Goal: Task Accomplishment & Management: Use online tool/utility

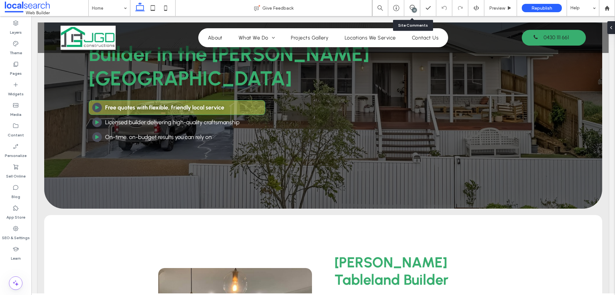
click at [415, 10] on div "13" at bounding box center [414, 10] width 5 height 5
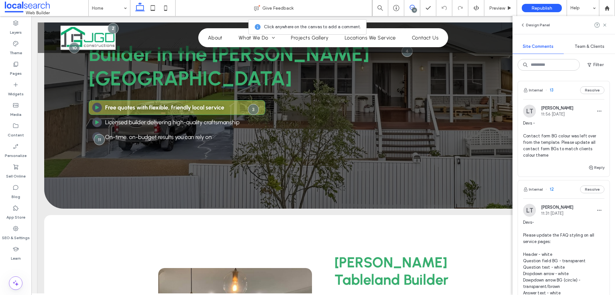
click at [554, 135] on span "Devs - Contact form BG colour was left over from the template. Please update al…" at bounding box center [563, 139] width 81 height 38
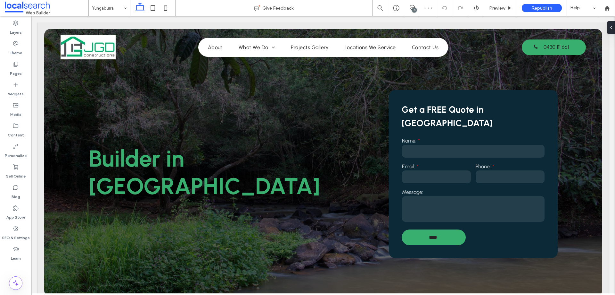
click at [415, 11] on div "13" at bounding box center [414, 10] width 5 height 5
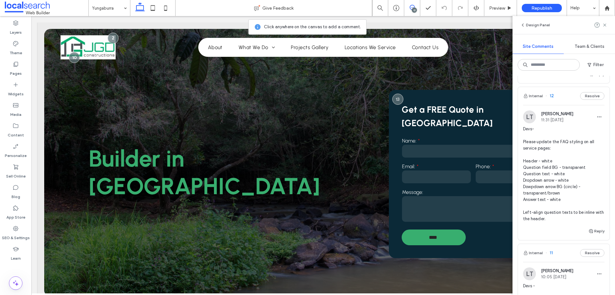
scroll to position [96, 0]
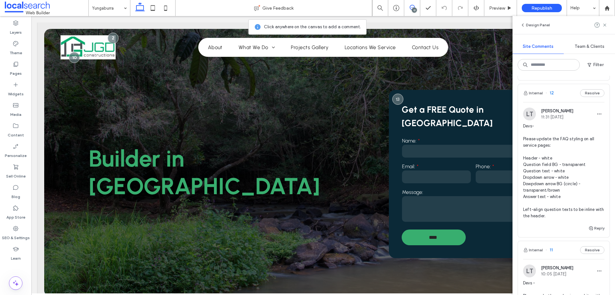
click at [563, 147] on span "Devs- Please update the FAQ styling on all service pages: Header - white Questi…" at bounding box center [563, 171] width 81 height 96
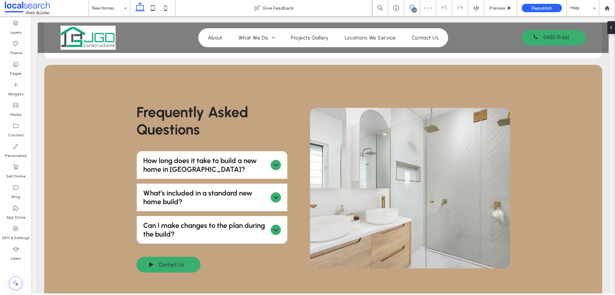
click at [415, 7] on use at bounding box center [412, 7] width 5 height 5
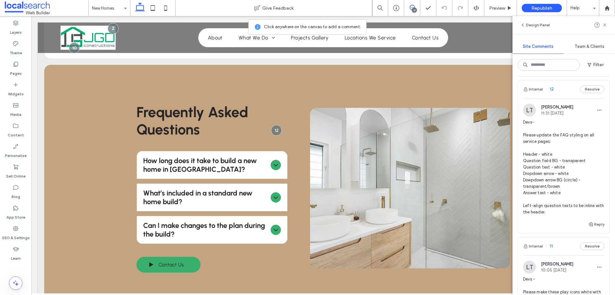
scroll to position [96, 0]
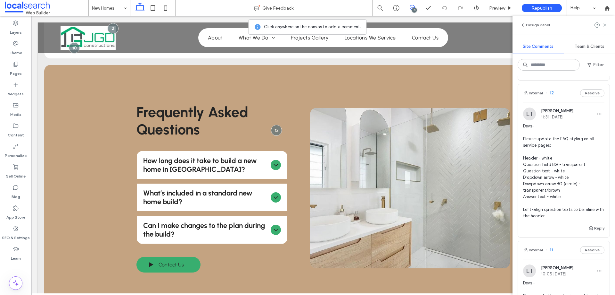
drag, startPoint x: 412, startPoint y: 6, endPoint x: 365, endPoint y: 7, distance: 46.5
click at [412, 6] on icon at bounding box center [412, 7] width 5 height 5
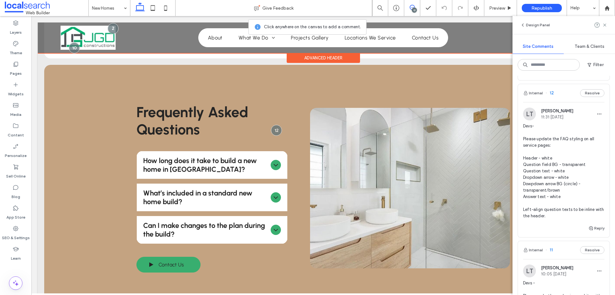
scroll to position [0, 0]
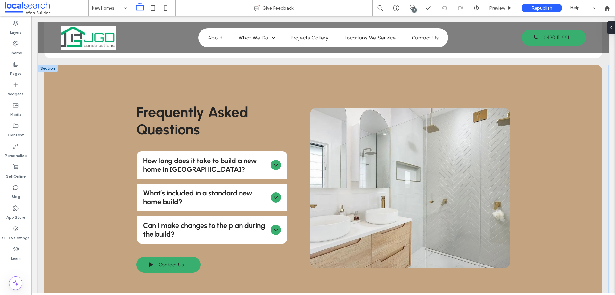
click at [274, 164] on icon at bounding box center [276, 165] width 4 height 3
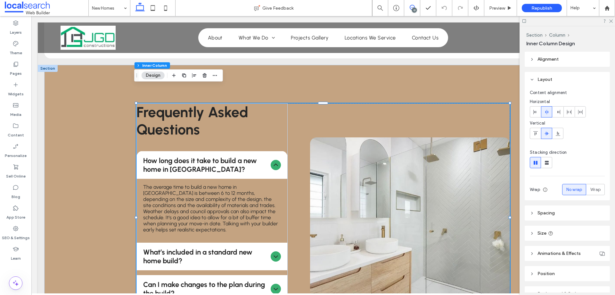
click at [409, 7] on span at bounding box center [413, 7] width 16 height 5
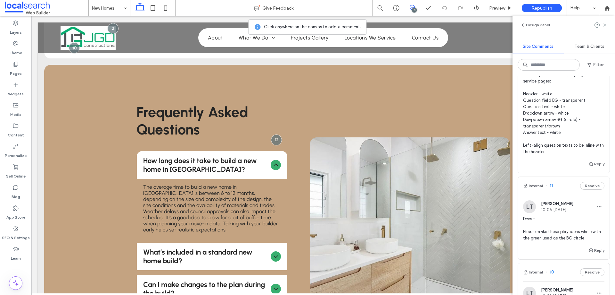
scroll to position [224, 0]
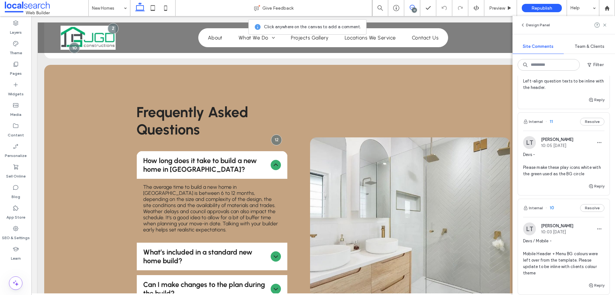
click at [566, 171] on span "Devs - Please make these play icons white with the green used as the BG circle" at bounding box center [563, 164] width 81 height 26
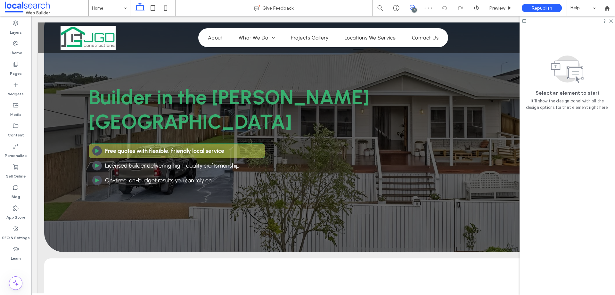
click at [409, 7] on span at bounding box center [413, 7] width 16 height 5
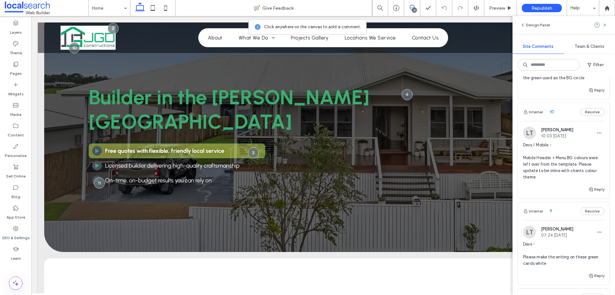
scroll to position [321, 0]
click at [552, 162] on span "Devs / Mobile - Mobile Header + Menu BG colours were left over from the templat…" at bounding box center [563, 160] width 81 height 38
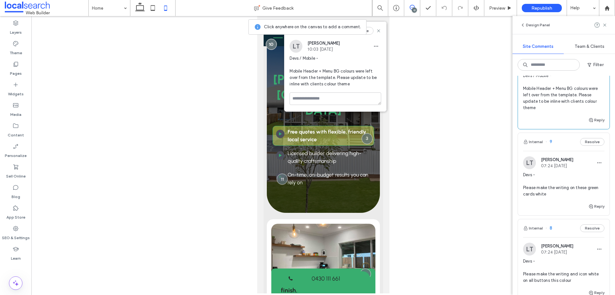
scroll to position [385, 0]
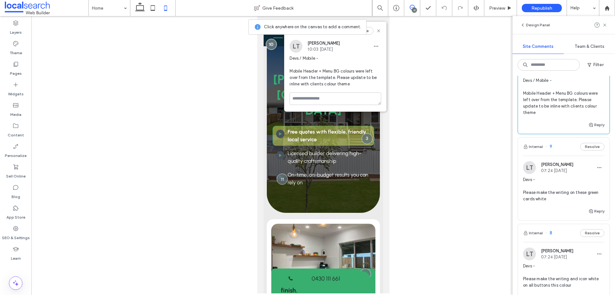
click at [561, 194] on span "Devs - Please make the writing on these green cards white" at bounding box center [563, 189] width 81 height 26
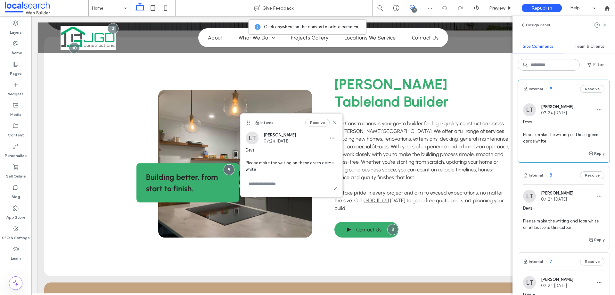
scroll to position [449, 0]
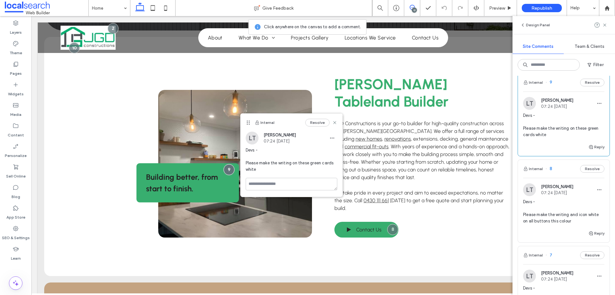
click at [556, 210] on span "Devs - Please make the writing and icon white on all buttons this colour" at bounding box center [563, 211] width 81 height 26
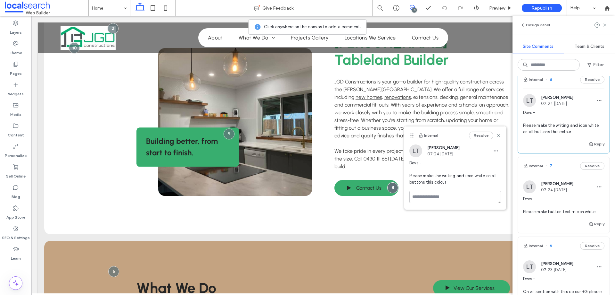
scroll to position [545, 0]
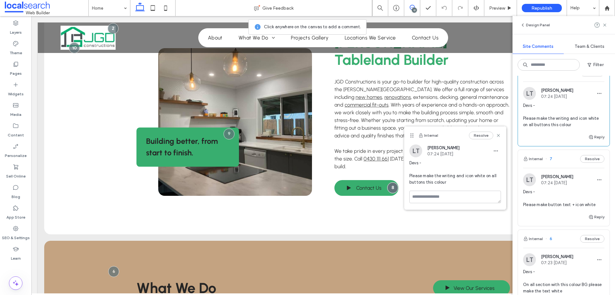
click at [561, 205] on span "Devs - Please make button text + icon white" at bounding box center [563, 197] width 81 height 19
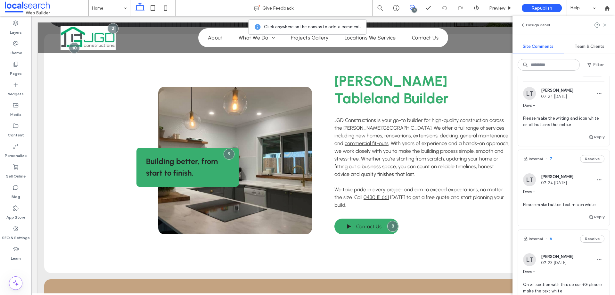
scroll to position [0, 0]
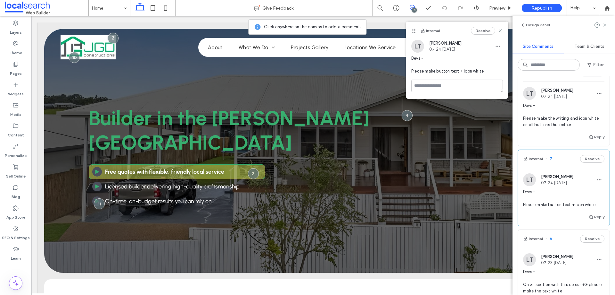
click at [411, 9] on use at bounding box center [412, 7] width 5 height 5
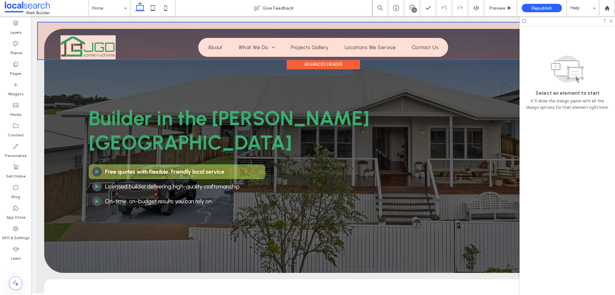
click at [361, 46] on div at bounding box center [323, 40] width 571 height 37
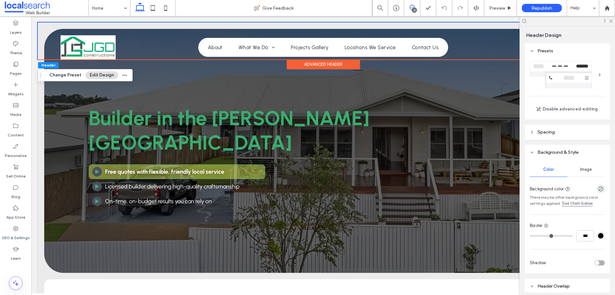
click at [407, 6] on span at bounding box center [413, 7] width 16 height 5
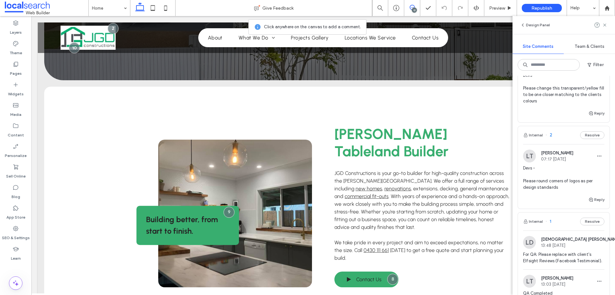
scroll to position [994, 0]
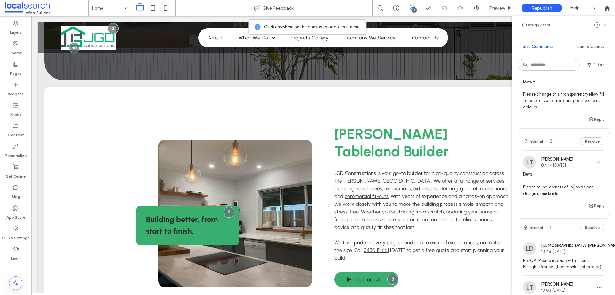
click at [575, 188] on span "Devs - Please round corners of logos as per design standards" at bounding box center [563, 184] width 81 height 26
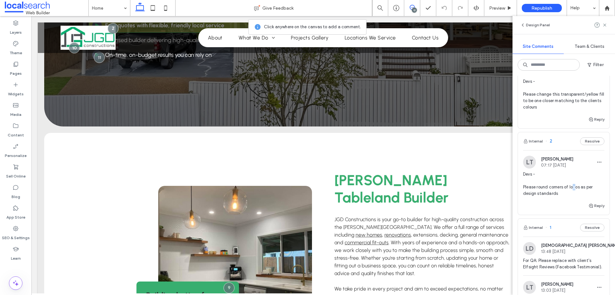
scroll to position [0, 0]
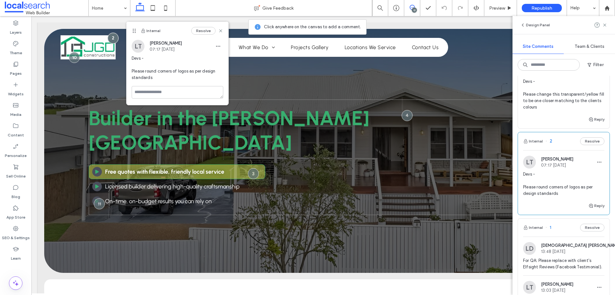
click at [530, 100] on span "Devs - Please change this transparent/yellow fill to be one closer matching to …" at bounding box center [563, 94] width 81 height 32
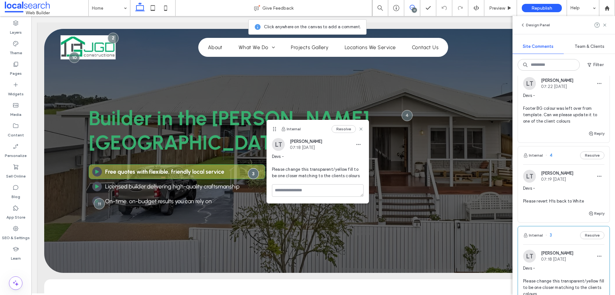
scroll to position [801, 0]
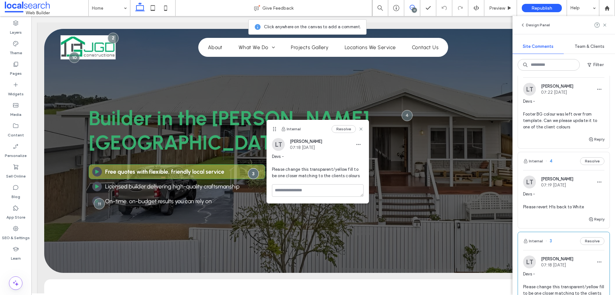
click at [555, 210] on div "Devs - Please revert H1s back to White" at bounding box center [563, 203] width 81 height 24
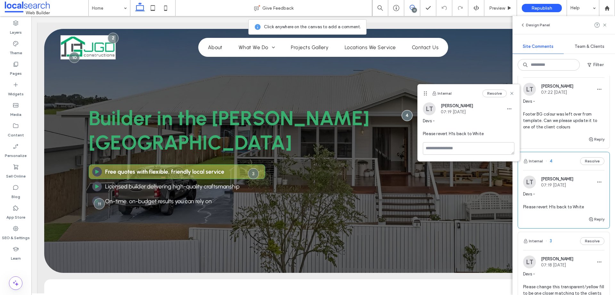
click at [551, 119] on span "Devs - Footer BG colour was left over from template. Can we please update it to…" at bounding box center [563, 114] width 81 height 32
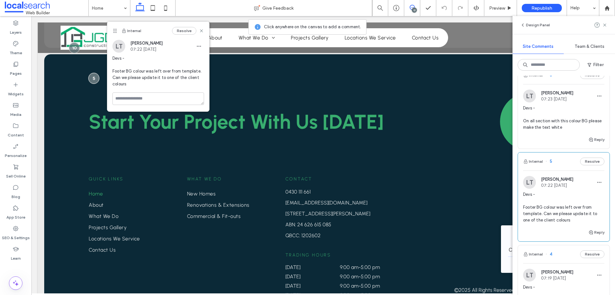
scroll to position [705, 0]
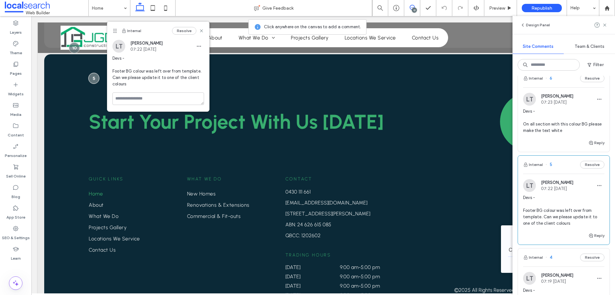
click at [557, 124] on span "Devs - On all section with this colour BG please make the text white" at bounding box center [563, 121] width 81 height 26
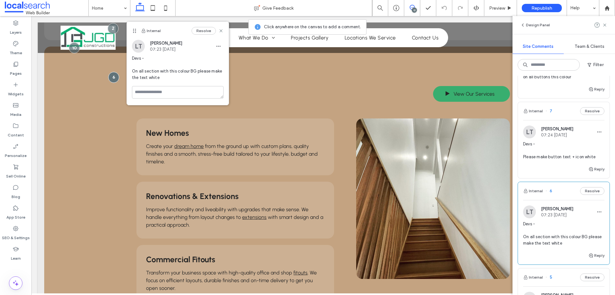
scroll to position [577, 0]
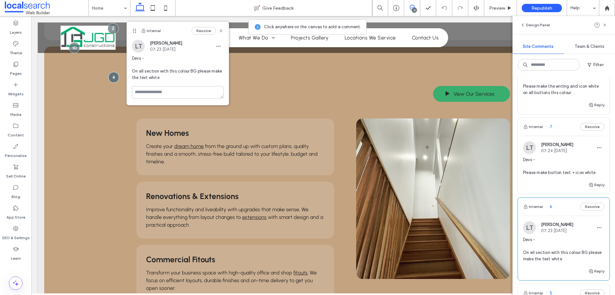
click at [554, 173] on span "Devs - Please make button text + icon white" at bounding box center [563, 165] width 81 height 19
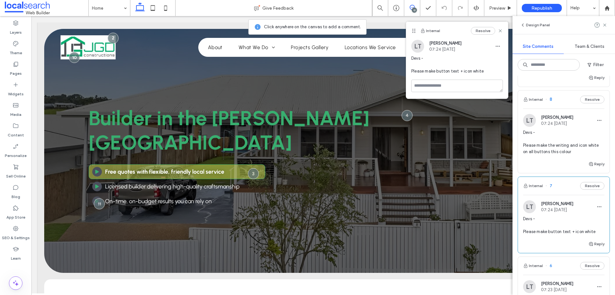
scroll to position [513, 0]
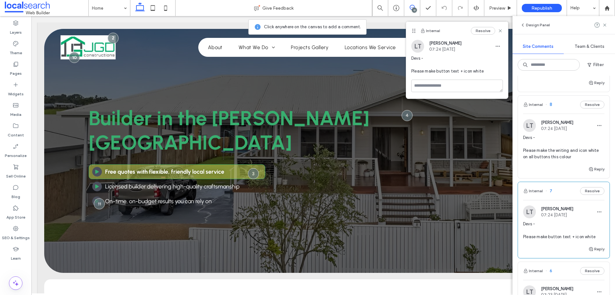
click at [558, 154] on span "Devs - Please make the writing and icon white on all buttons this colour" at bounding box center [563, 147] width 81 height 26
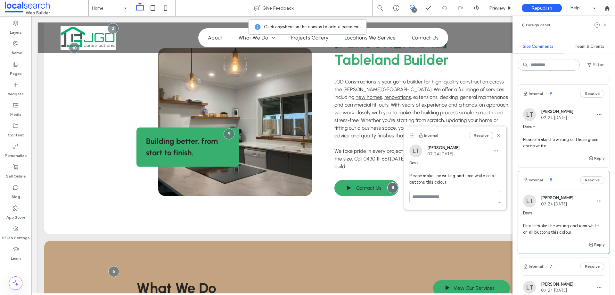
scroll to position [417, 0]
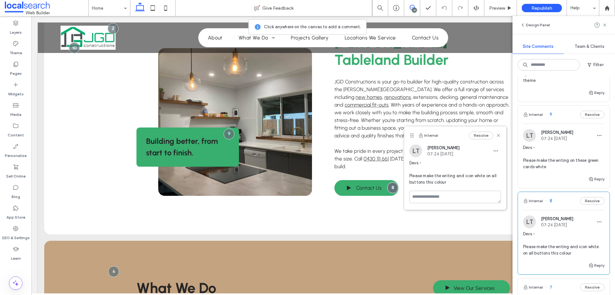
click at [562, 163] on span "Devs - Please make the writing on these green cards white" at bounding box center [563, 157] width 81 height 26
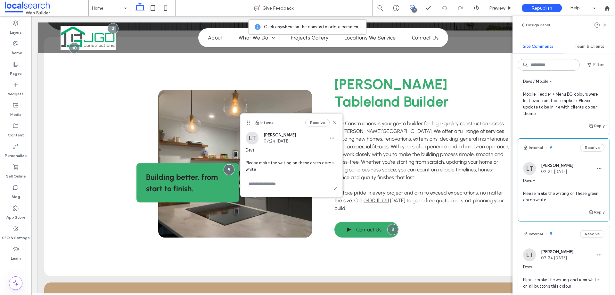
scroll to position [353, 0]
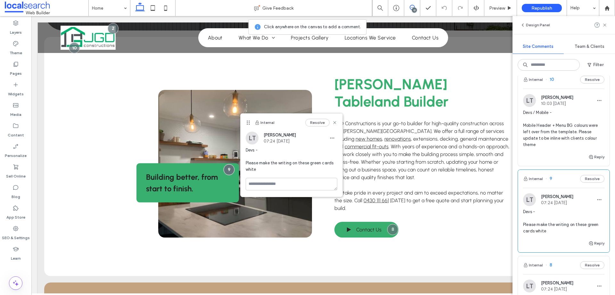
click at [553, 130] on span "Devs / Mobile - Mobile Header + Menu BG colours were left over from the templat…" at bounding box center [563, 128] width 81 height 38
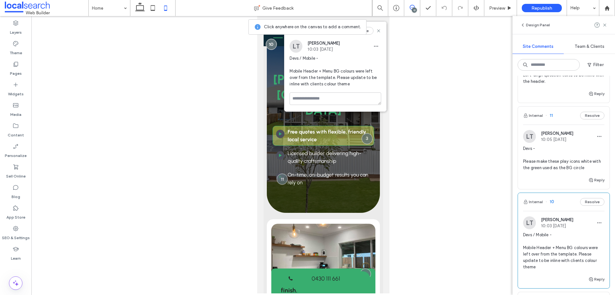
scroll to position [192, 0]
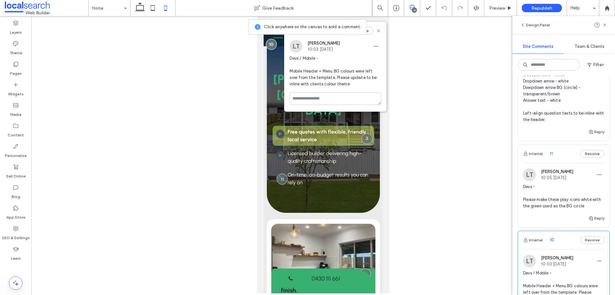
click at [563, 207] on span "Devs - Please make these play icons white with the green used as the BG circle" at bounding box center [563, 196] width 81 height 26
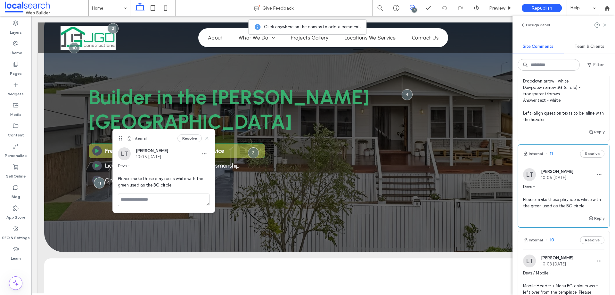
scroll to position [128, 0]
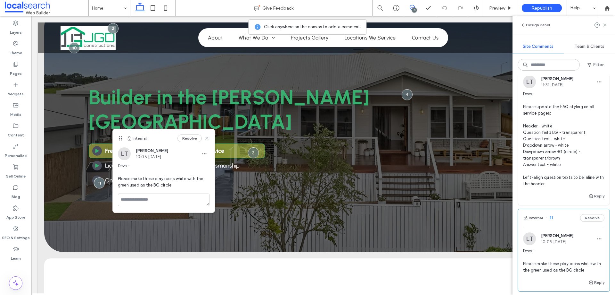
click at [542, 144] on span "Devs- Please update the FAQ styling on all service pages: Header - white Questi…" at bounding box center [563, 139] width 81 height 96
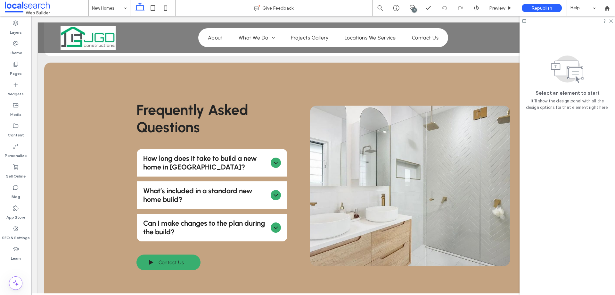
click at [414, 8] on div "13" at bounding box center [414, 10] width 5 height 5
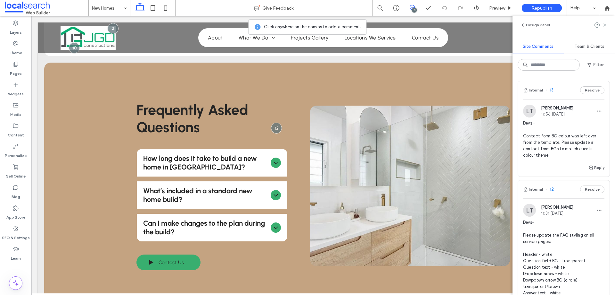
scroll to position [32, 0]
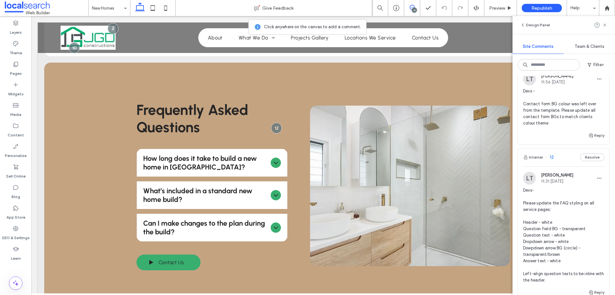
click at [539, 205] on span "Devs- Please update the FAQ styling on all service pages: Header - white Questi…" at bounding box center [563, 235] width 81 height 96
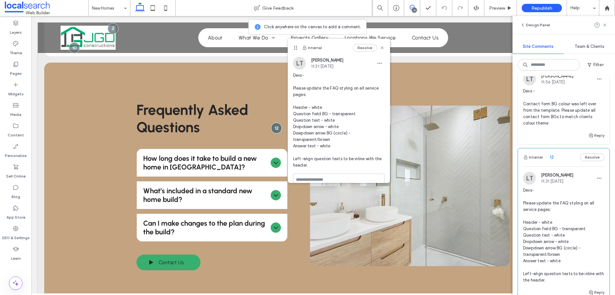
click at [564, 110] on span "Devs - Contact form BG colour was left over from the template. Please update al…" at bounding box center [563, 107] width 81 height 38
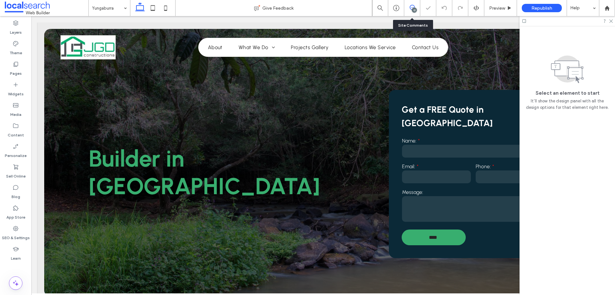
click at [412, 7] on use at bounding box center [412, 7] width 5 height 5
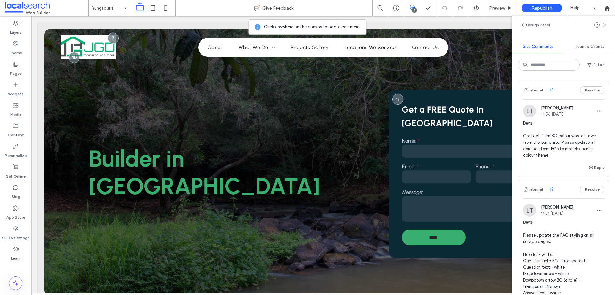
click at [542, 135] on span "Devs - Contact form BG colour was left over from the template. Please update al…" at bounding box center [563, 139] width 81 height 38
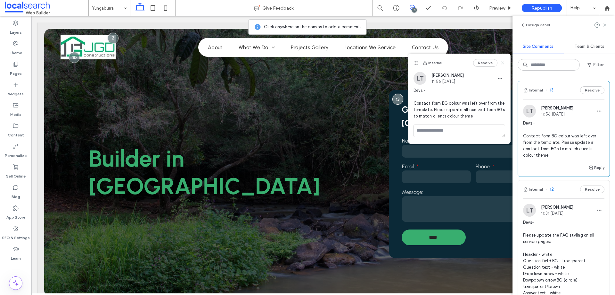
click at [503, 63] on use at bounding box center [502, 62] width 3 height 3
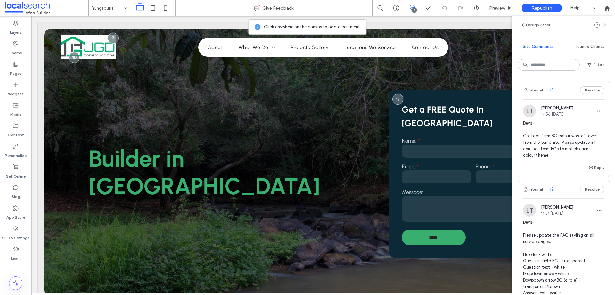
click at [414, 6] on icon at bounding box center [412, 7] width 5 height 5
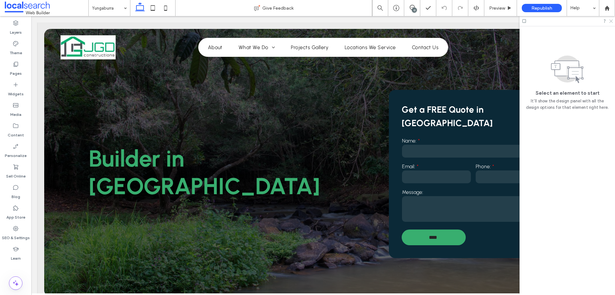
click at [611, 22] on use at bounding box center [612, 22] width 4 height 4
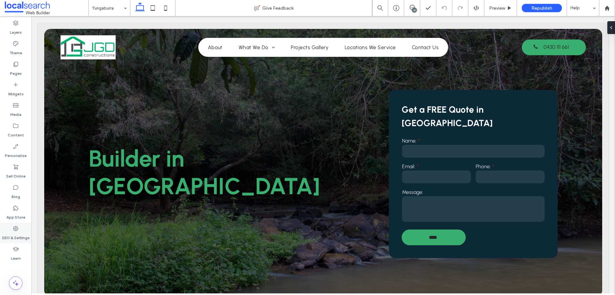
click at [22, 234] on label "SEO & Settings" at bounding box center [16, 235] width 28 height 9
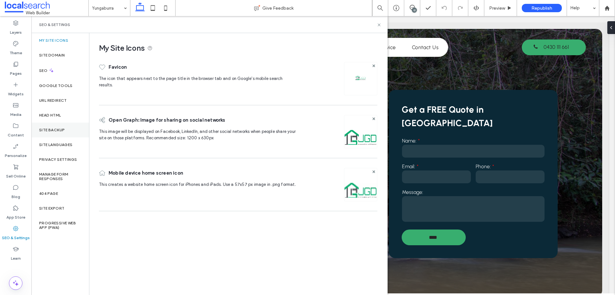
click at [58, 133] on div "Site Backup" at bounding box center [60, 129] width 58 height 15
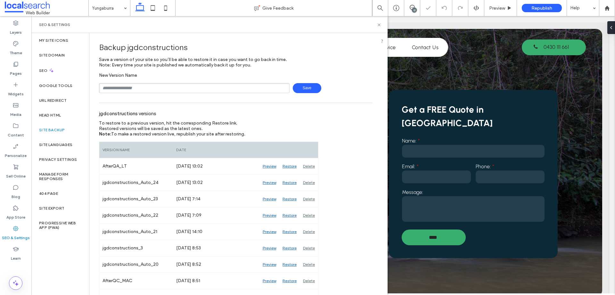
click at [155, 89] on input "text" at bounding box center [194, 88] width 191 height 10
type input "*"
type input "**********"
click at [306, 85] on span "Save" at bounding box center [307, 88] width 29 height 10
click at [378, 25] on icon at bounding box center [379, 24] width 5 height 5
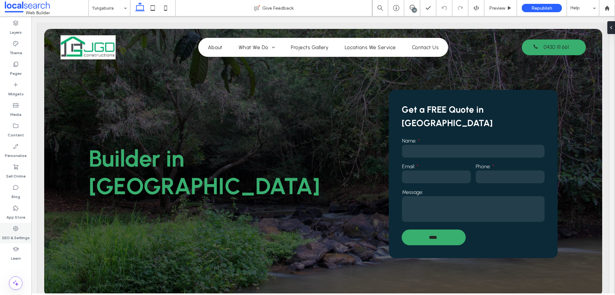
click at [15, 225] on icon at bounding box center [16, 228] width 6 height 6
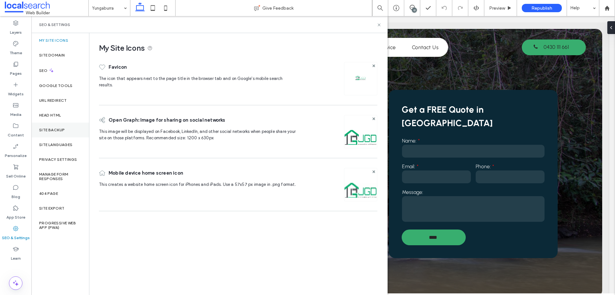
click at [67, 132] on div "Site Backup" at bounding box center [60, 129] width 58 height 15
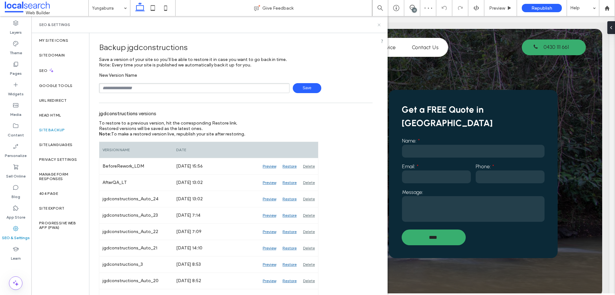
drag, startPoint x: 379, startPoint y: 26, endPoint x: 387, endPoint y: 8, distance: 20.0
click at [379, 26] on icon at bounding box center [379, 24] width 5 height 5
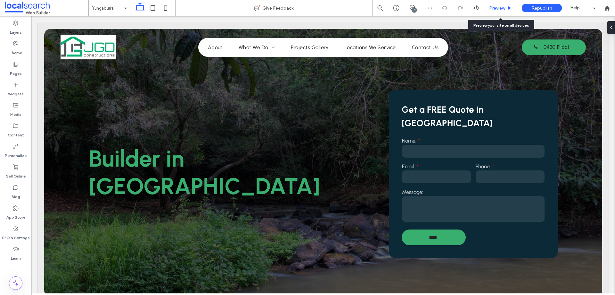
click at [498, 8] on span "Preview" at bounding box center [497, 7] width 16 height 5
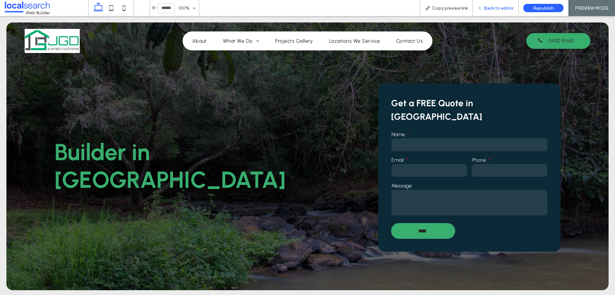
click at [493, 10] on span "Back to editor" at bounding box center [498, 7] width 29 height 5
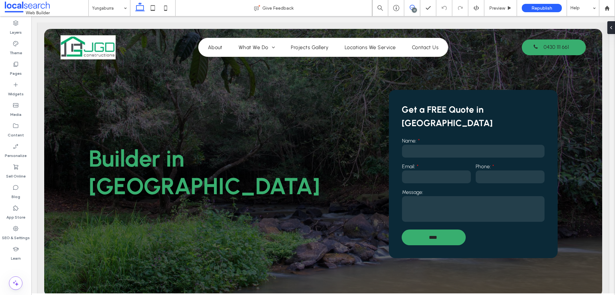
click at [414, 7] on icon at bounding box center [412, 7] width 5 height 5
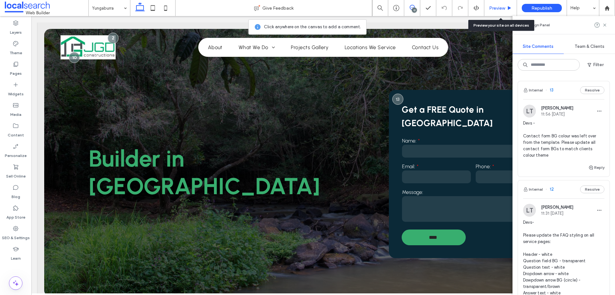
click at [498, 6] on span "Preview" at bounding box center [497, 7] width 16 height 5
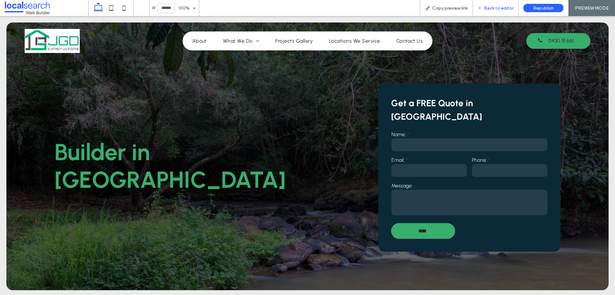
click at [502, 7] on span "Back to editor" at bounding box center [498, 7] width 29 height 5
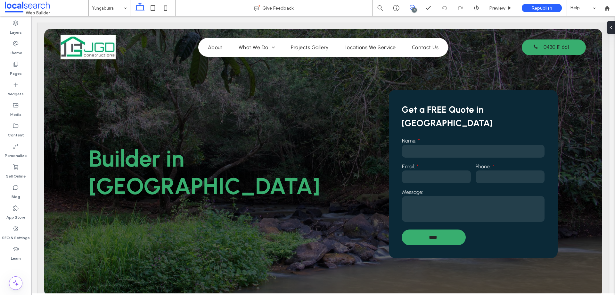
click at [415, 6] on span at bounding box center [413, 7] width 16 height 5
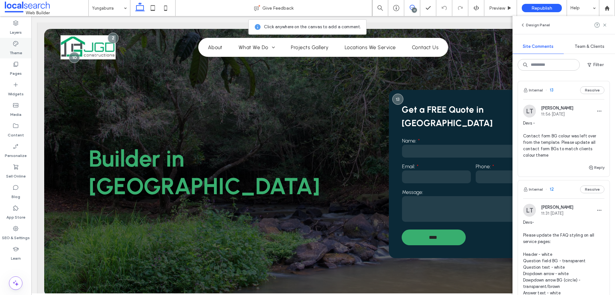
click at [12, 46] on div "Theme" at bounding box center [15, 48] width 31 height 21
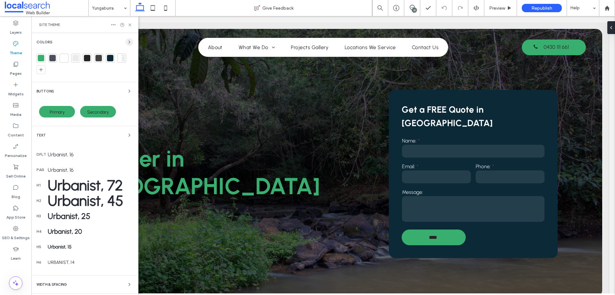
click at [129, 42] on use "button" at bounding box center [129, 42] width 1 height 3
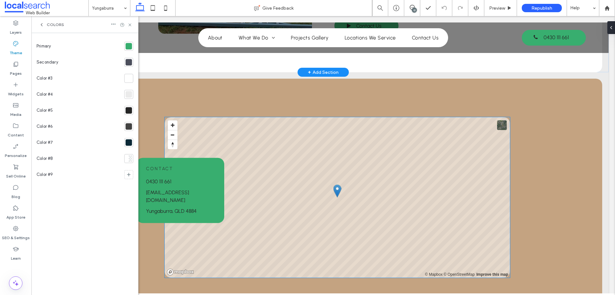
scroll to position [545, 0]
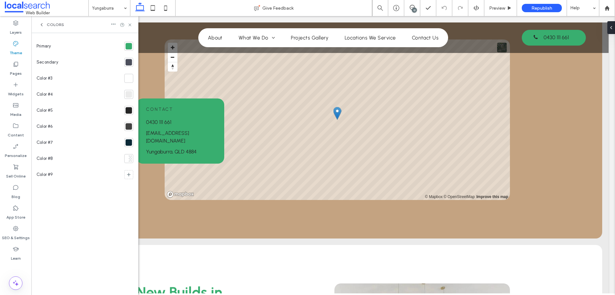
click at [139, 9] on icon at bounding box center [140, 8] width 13 height 13
click at [213, 209] on div "Contact [PHONE_NUMBER] [EMAIL_ADDRESS][DOMAIN_NAME] [PERSON_NAME], QLD 4884 © M…" at bounding box center [323, 119] width 385 height 237
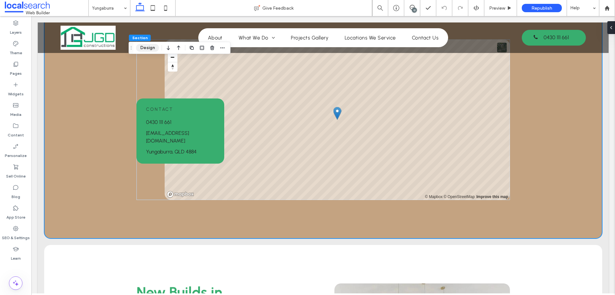
click at [149, 47] on button "Design" at bounding box center [147, 48] width 23 height 8
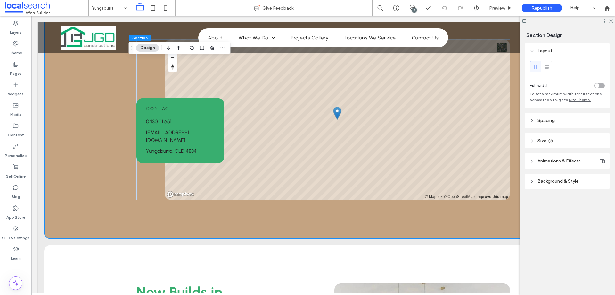
click at [541, 182] on span "Background & Style" at bounding box center [558, 180] width 41 height 5
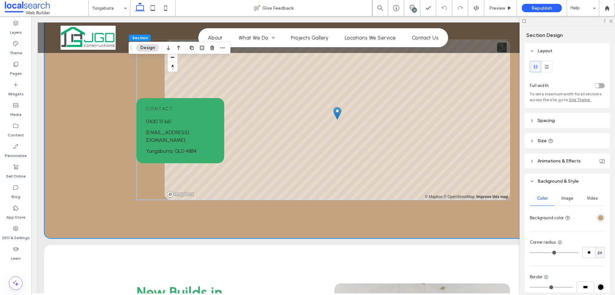
click at [598, 217] on div "rgba(196,163,129,1)" at bounding box center [600, 217] width 5 height 5
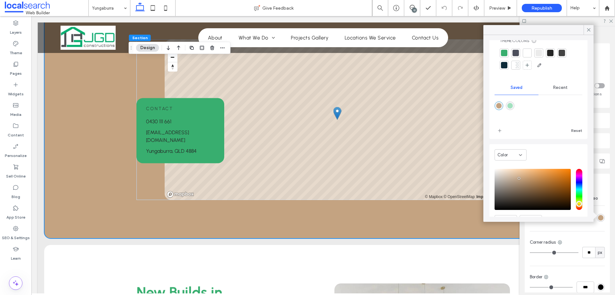
scroll to position [32, 0]
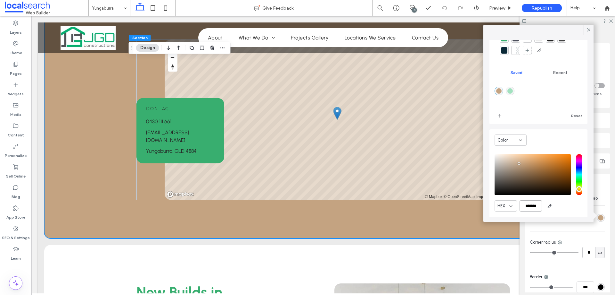
click at [537, 205] on input "*******" at bounding box center [531, 205] width 22 height 11
click at [17, 30] on label "Layers" at bounding box center [16, 30] width 12 height 9
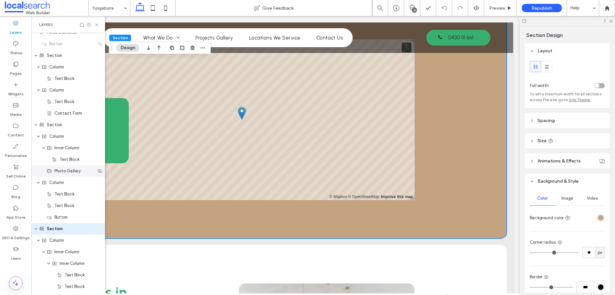
scroll to position [198, 0]
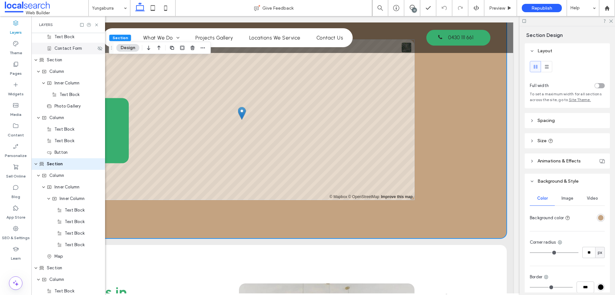
drag, startPoint x: 21, startPoint y: 49, endPoint x: 50, endPoint y: 52, distance: 29.4
click at [21, 49] on label "Theme" at bounding box center [16, 51] width 13 height 9
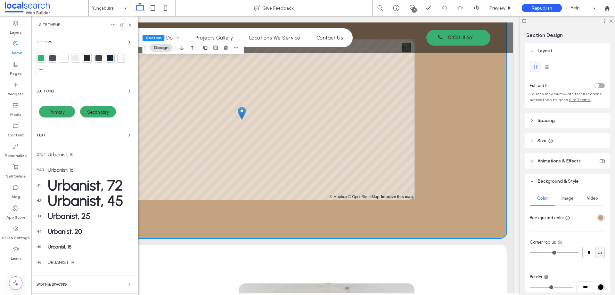
scroll to position [0, 96]
click at [129, 41] on use "button" at bounding box center [129, 42] width 1 height 3
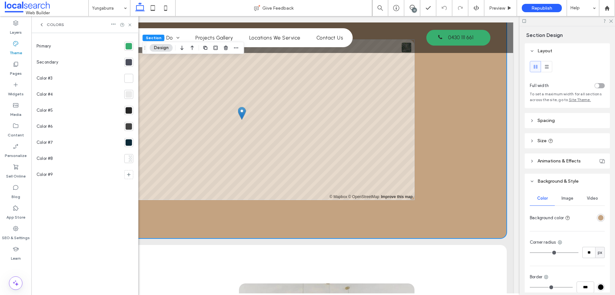
click at [129, 141] on div at bounding box center [129, 142] width 6 height 6
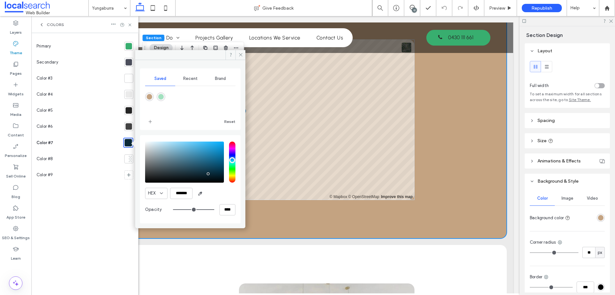
click at [190, 200] on div "HEX ******* Opacity ****" at bounding box center [190, 179] width 90 height 82
click at [185, 196] on input "*******" at bounding box center [181, 193] width 22 height 11
paste input "color picker textbox"
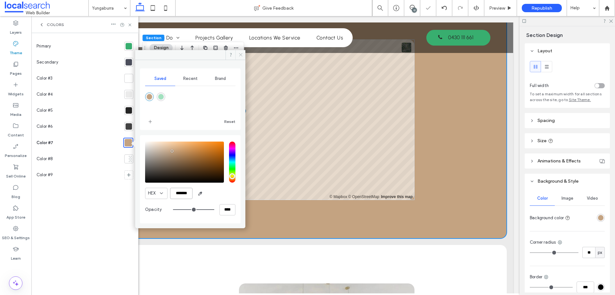
type input "*******"
click at [239, 54] on icon at bounding box center [240, 54] width 5 height 5
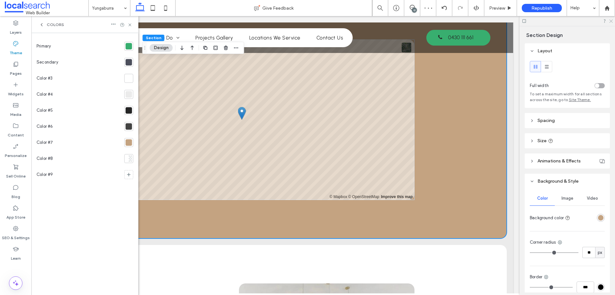
click at [613, 21] on icon at bounding box center [611, 21] width 4 height 4
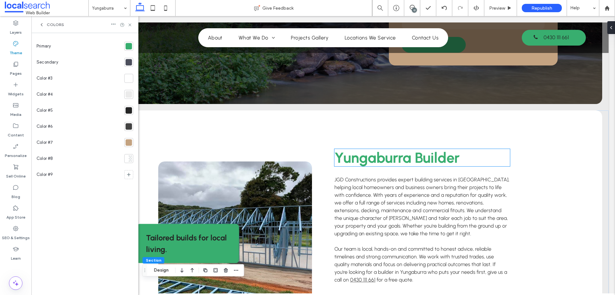
scroll to position [0, 0]
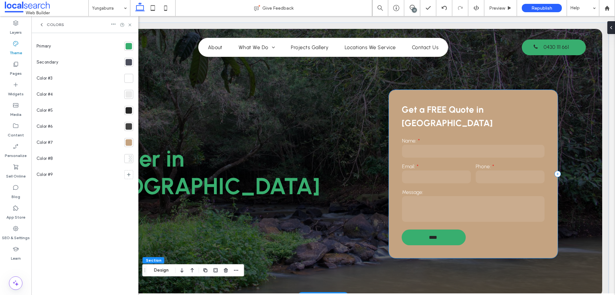
click at [547, 112] on div "Get a FREE Quote in [GEOGRAPHIC_DATA] Name: Email: Phone: Message: **** Thank y…" at bounding box center [473, 174] width 169 height 168
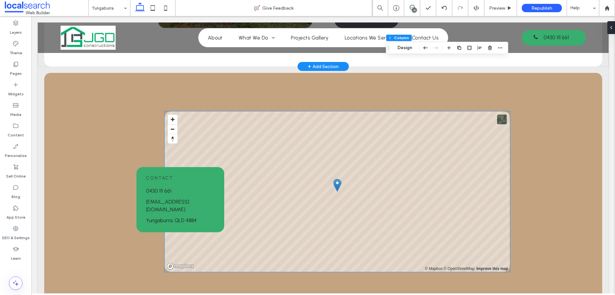
scroll to position [545, 0]
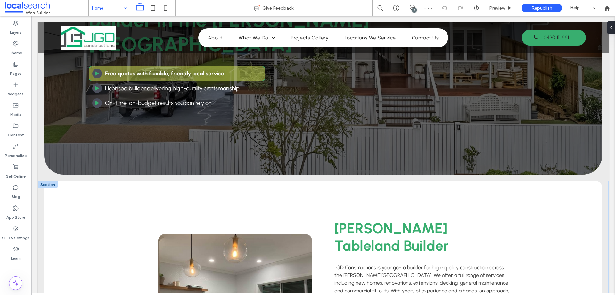
scroll to position [32, 0]
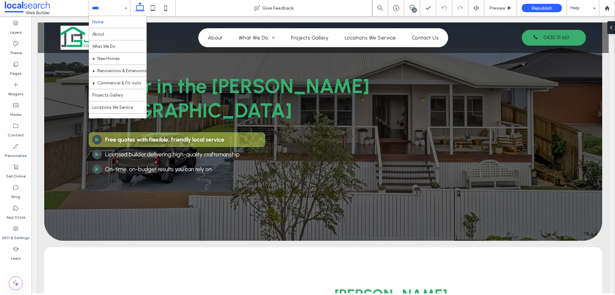
click at [114, 7] on input at bounding box center [108, 8] width 32 height 16
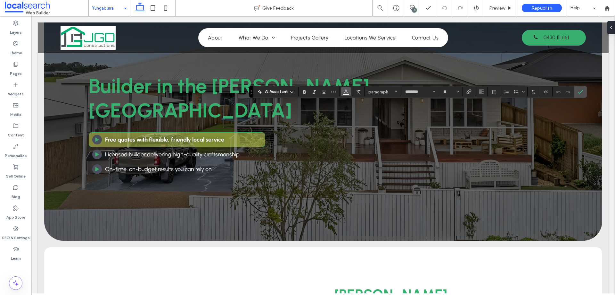
click at [345, 90] on icon "Color" at bounding box center [346, 90] width 5 height 5
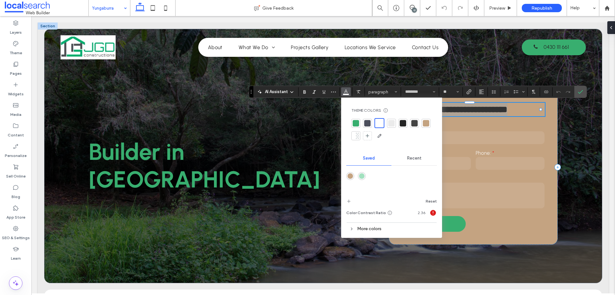
click at [403, 123] on div at bounding box center [403, 123] width 6 height 6
click at [579, 92] on use "Confirm" at bounding box center [580, 92] width 5 height 4
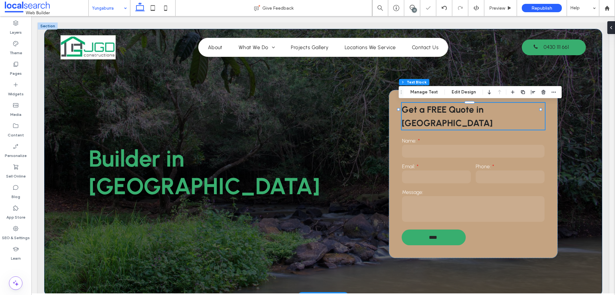
click at [461, 68] on div "Builder in [GEOGRAPHIC_DATA] Get a FREE Quote in [GEOGRAPHIC_DATA] Name: Email:…" at bounding box center [323, 162] width 558 height 267
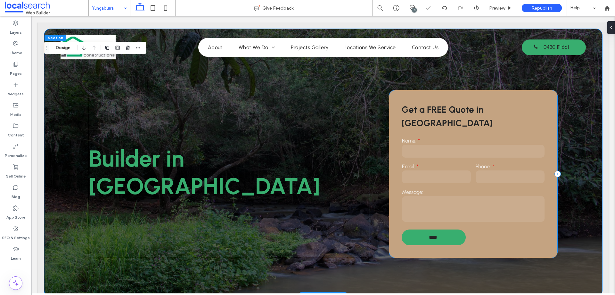
click at [404, 138] on label "Name:" at bounding box center [473, 141] width 143 height 6
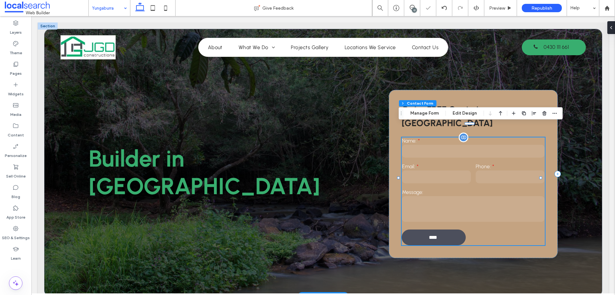
type input "**"
type input "*"
type input "***"
click at [428, 109] on button "Manage Form" at bounding box center [424, 113] width 37 height 8
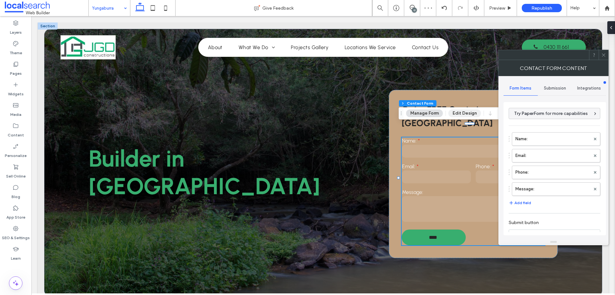
click at [463, 112] on button "Edit Design" at bounding box center [465, 113] width 33 height 8
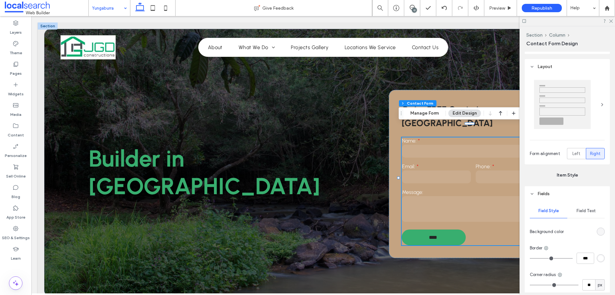
scroll to position [96, 0]
click at [588, 205] on span "Field Text" at bounding box center [586, 207] width 19 height 5
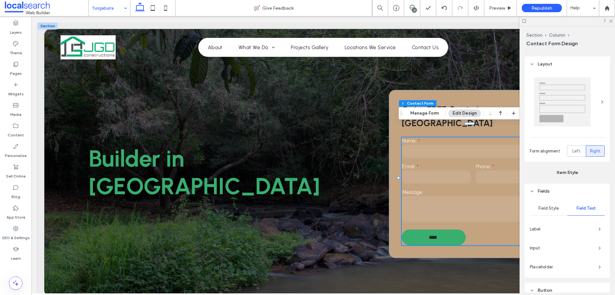
click at [580, 222] on div "Field Style Field Text Label Input Placeholder" at bounding box center [567, 237] width 85 height 79
click at [581, 227] on span "Label" at bounding box center [561, 229] width 63 height 6
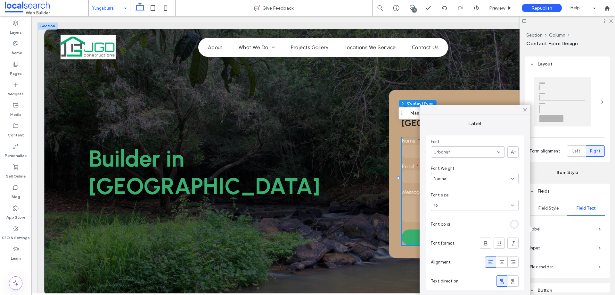
click at [514, 223] on div "rgba(255, 255, 255, 0.8)" at bounding box center [514, 223] width 5 height 5
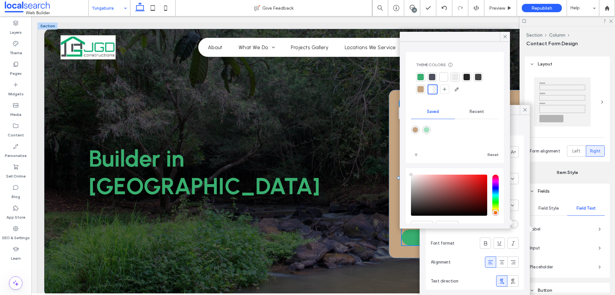
click at [467, 79] on div at bounding box center [467, 77] width 6 height 6
click at [504, 39] on span at bounding box center [506, 37] width 6 height 10
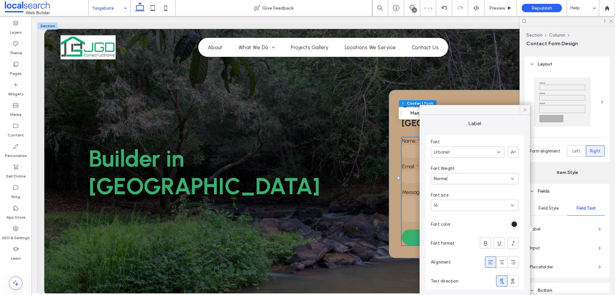
click at [525, 111] on icon at bounding box center [525, 110] width 6 height 6
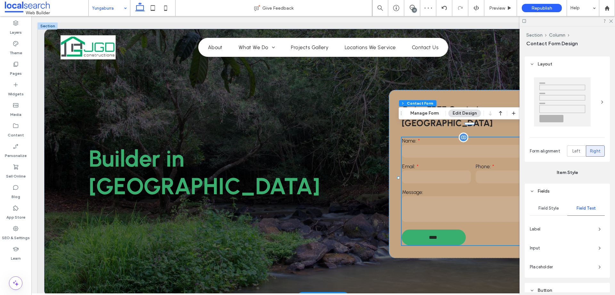
click at [422, 145] on input "text" at bounding box center [473, 151] width 143 height 13
click at [561, 245] on span "Input" at bounding box center [561, 248] width 63 height 6
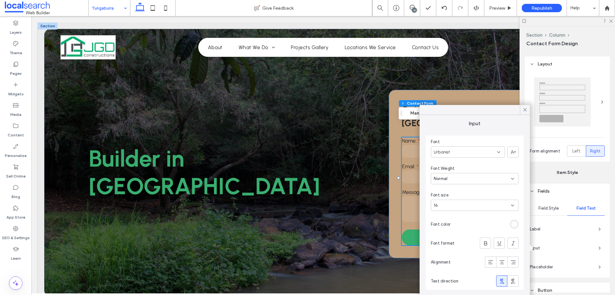
click at [514, 221] on div "rgba(255, 255, 255, 0.8)" at bounding box center [514, 223] width 5 height 5
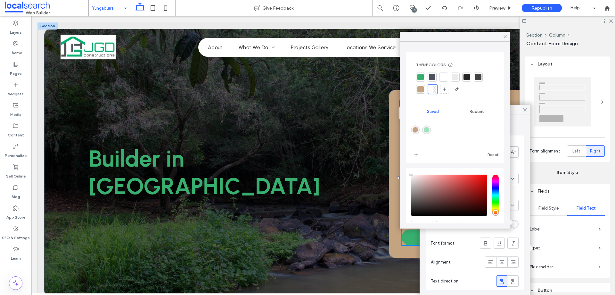
click at [464, 77] on div at bounding box center [467, 76] width 9 height 9
drag, startPoint x: 506, startPoint y: 38, endPoint x: 554, endPoint y: 74, distance: 59.5
click at [506, 38] on icon at bounding box center [506, 37] width 6 height 6
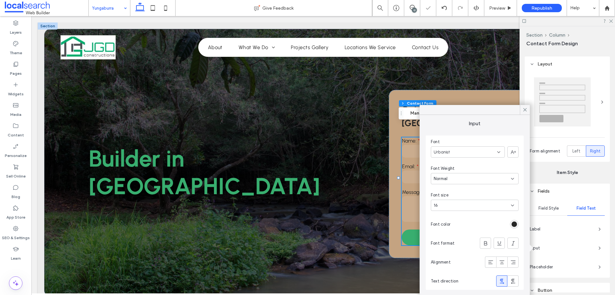
click at [563, 266] on span "Placeholder" at bounding box center [561, 266] width 63 height 6
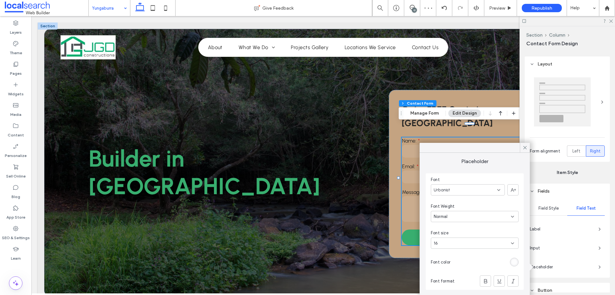
click at [516, 261] on div "rgba(255, 255, 255, 0.8)" at bounding box center [514, 261] width 5 height 5
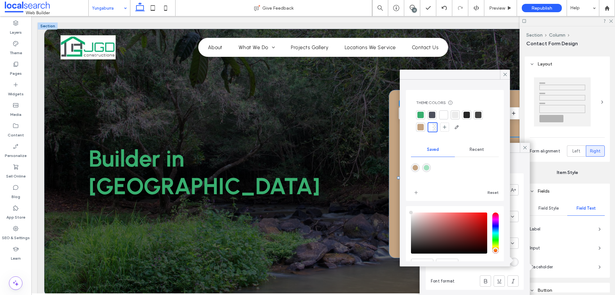
click at [469, 119] on div at bounding box center [467, 114] width 9 height 9
drag, startPoint x: 504, startPoint y: 77, endPoint x: 473, endPoint y: 60, distance: 35.4
click at [504, 76] on icon at bounding box center [506, 74] width 6 height 6
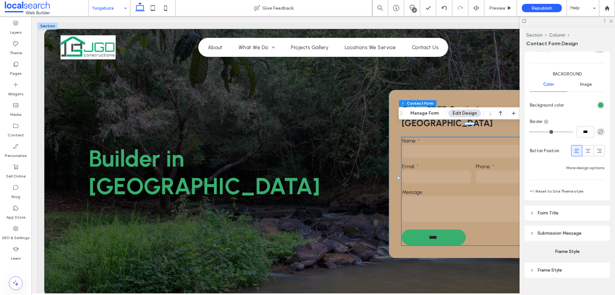
scroll to position [470, 0]
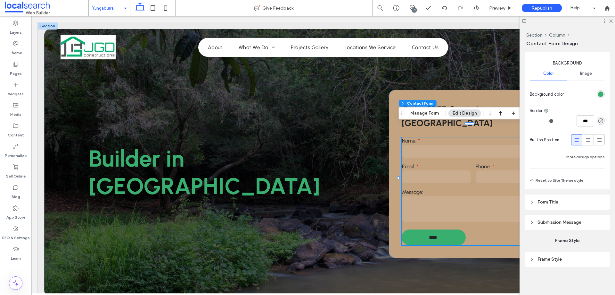
click at [582, 222] on header "Submission Message" at bounding box center [567, 221] width 85 height 15
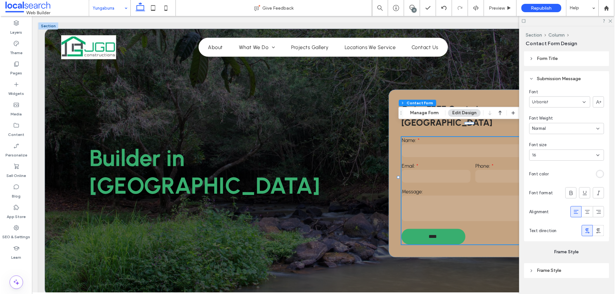
scroll to position [626, 0]
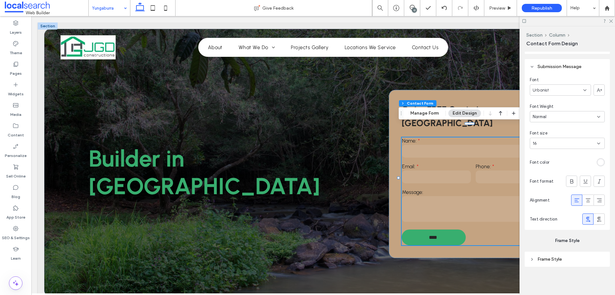
click at [600, 163] on div "rgb(255, 255, 255)" at bounding box center [600, 161] width 5 height 5
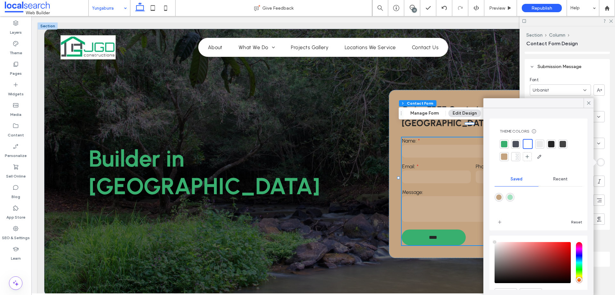
click at [550, 143] on div at bounding box center [551, 144] width 6 height 6
click at [590, 104] on icon at bounding box center [589, 103] width 6 height 6
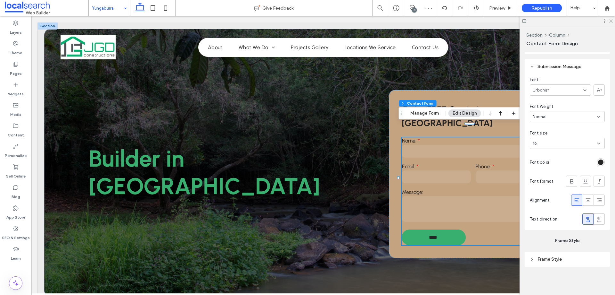
click at [611, 21] on icon at bounding box center [611, 21] width 4 height 4
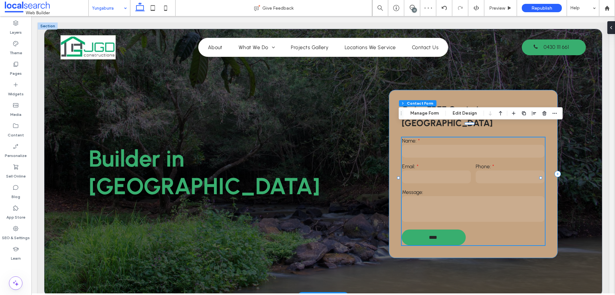
click at [547, 140] on div "Get a FREE Quote in [GEOGRAPHIC_DATA] Name: Email: Phone: Message: **** Thank y…" at bounding box center [473, 174] width 169 height 168
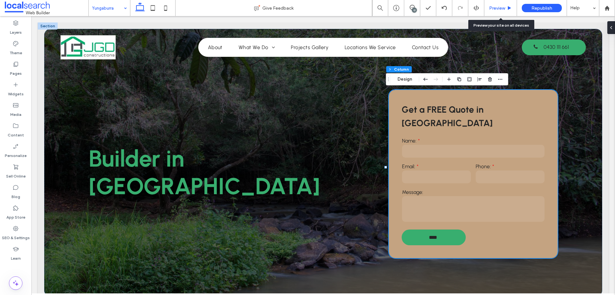
click at [503, 7] on span "Preview" at bounding box center [497, 7] width 16 height 5
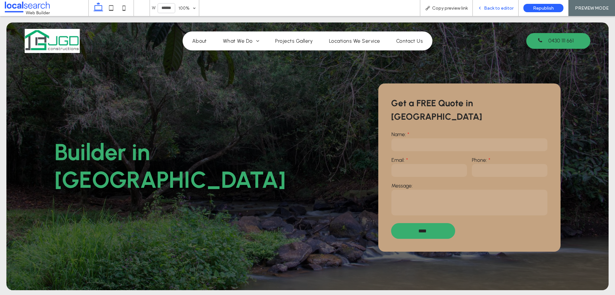
type input "**********"
type textarea "**********"
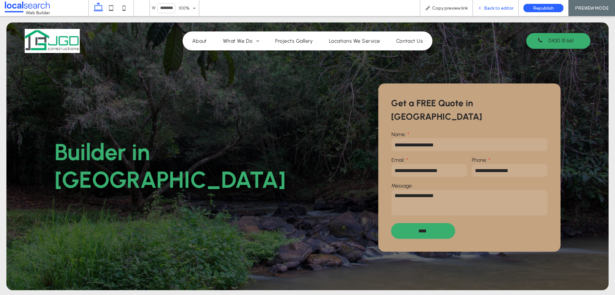
click at [494, 5] on span "Back to editor" at bounding box center [498, 7] width 29 height 5
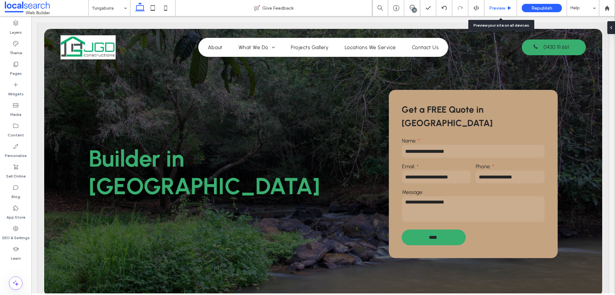
click at [494, 4] on div "Preview" at bounding box center [501, 8] width 33 height 16
click at [495, 8] on span "Preview" at bounding box center [497, 7] width 16 height 5
